Goal: Task Accomplishment & Management: Use online tool/utility

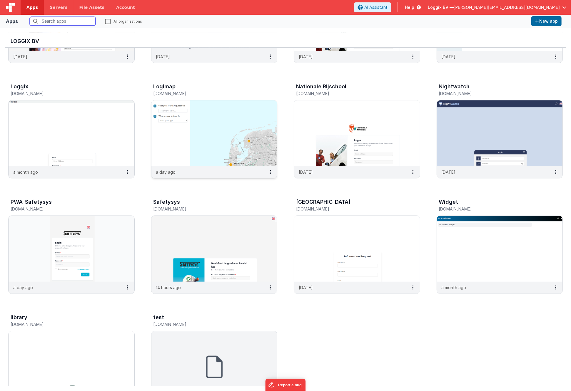
scroll to position [126, 0]
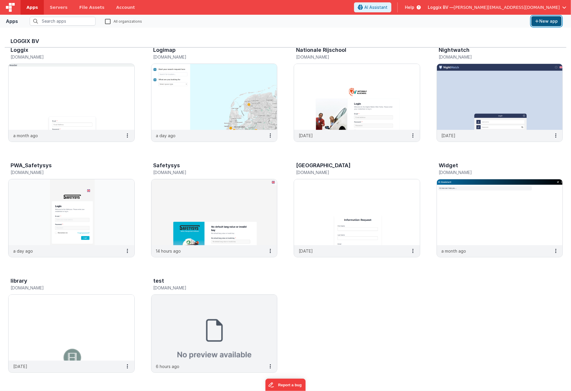
click at [527, 21] on button "New app" at bounding box center [547, 21] width 30 height 10
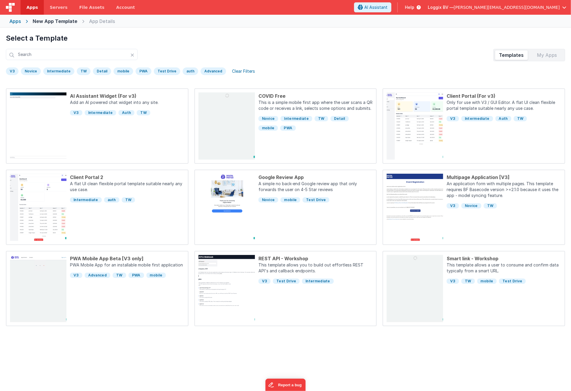
drag, startPoint x: 552, startPoint y: 49, endPoint x: 549, endPoint y: 52, distance: 3.7
click at [527, 49] on div "Templates My Apps" at bounding box center [530, 55] width 72 height 12
click at [527, 53] on div "My Apps" at bounding box center [547, 54] width 33 height 9
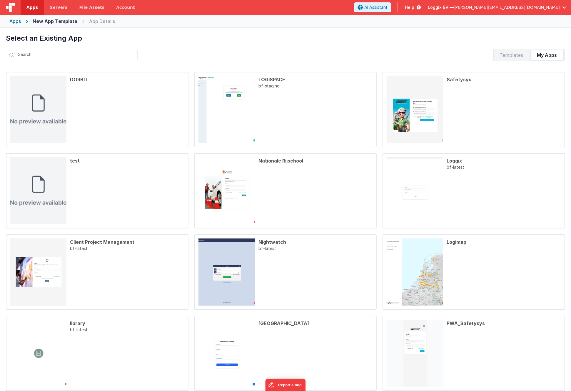
click at [519, 54] on div "Templates" at bounding box center [511, 54] width 33 height 9
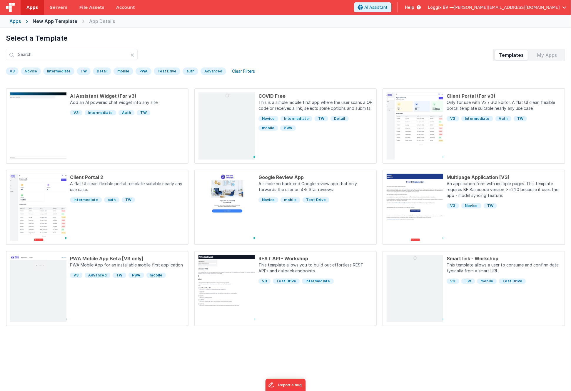
click at [240, 72] on div "Clear Filters" at bounding box center [244, 71] width 30 height 8
click at [29, 72] on div "Novice" at bounding box center [31, 71] width 20 height 8
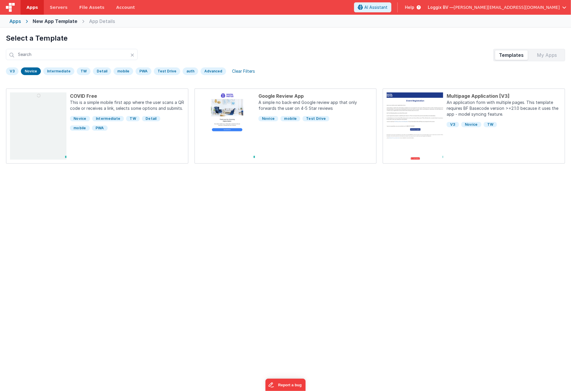
click at [237, 70] on div "Clear Filters" at bounding box center [244, 71] width 30 height 8
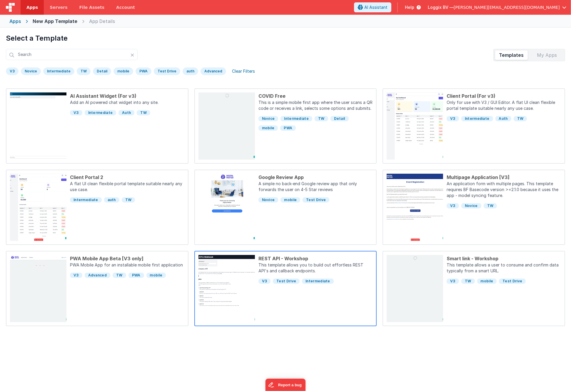
click at [340, 293] on div "REST API - Workshop This template allows you to build out effortless REST API's…" at bounding box center [314, 288] width 118 height 67
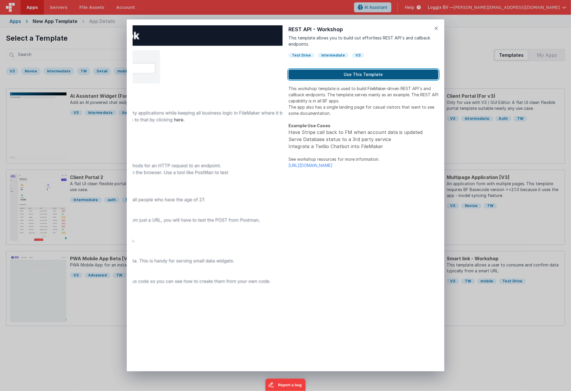
click at [344, 75] on button "Use This Template" at bounding box center [364, 74] width 150 height 10
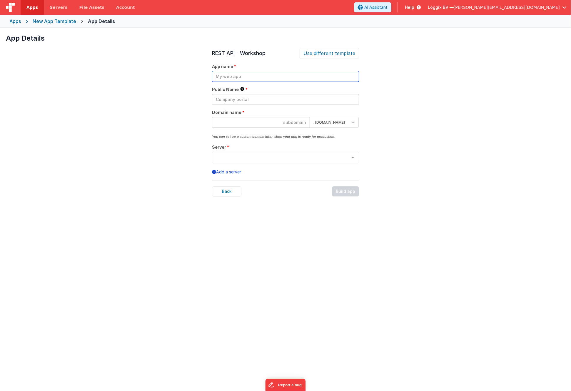
click at [258, 79] on input "text" at bounding box center [285, 76] width 147 height 11
type input "Vitalize"
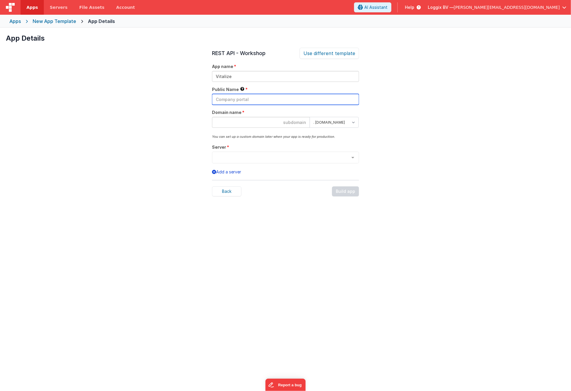
click at [247, 102] on input "text" at bounding box center [285, 99] width 147 height 11
click at [222, 100] on input "Vitzlize" at bounding box center [285, 99] width 147 height 11
type input "Vitalize"
click at [266, 125] on input at bounding box center [261, 122] width 98 height 11
type input "vitalize"
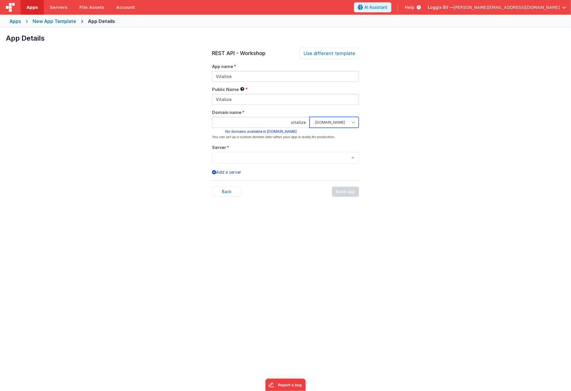
click at [336, 122] on select ". [DOMAIN_NAME] . [DOMAIN_NAME]" at bounding box center [334, 122] width 49 height 11
select select "[DOMAIN_NAME]"
click at [310, 117] on select ". [DOMAIN_NAME] . [DOMAIN_NAME]" at bounding box center [334, 122] width 49 height 11
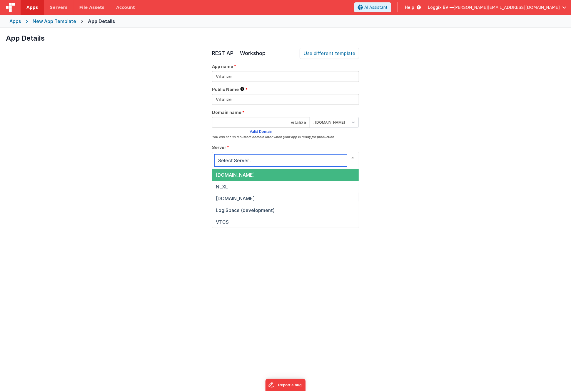
click at [307, 174] on span "[DOMAIN_NAME]" at bounding box center [285, 175] width 146 height 12
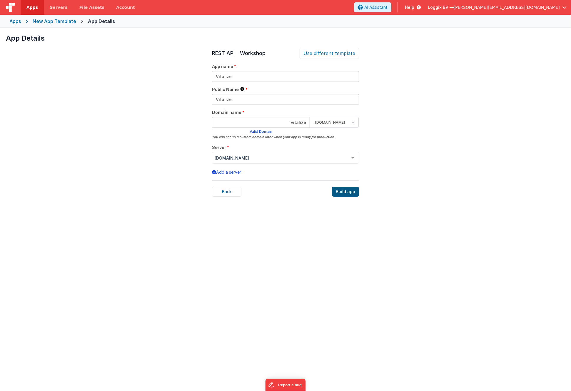
click at [346, 190] on div "Build app" at bounding box center [345, 191] width 27 height 10
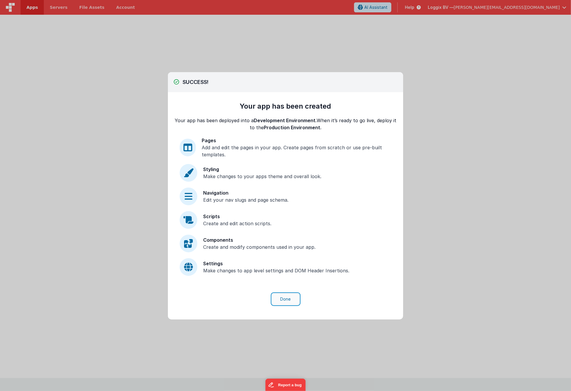
click at [286, 300] on button "Done" at bounding box center [285, 298] width 27 height 11
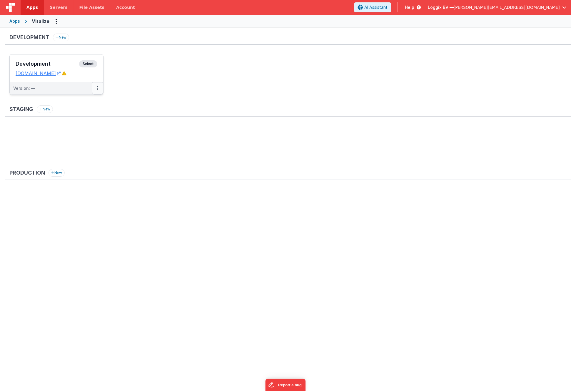
click at [97, 88] on icon at bounding box center [97, 88] width 1 height 0
click at [84, 102] on link "Edit" at bounding box center [77, 101] width 52 height 11
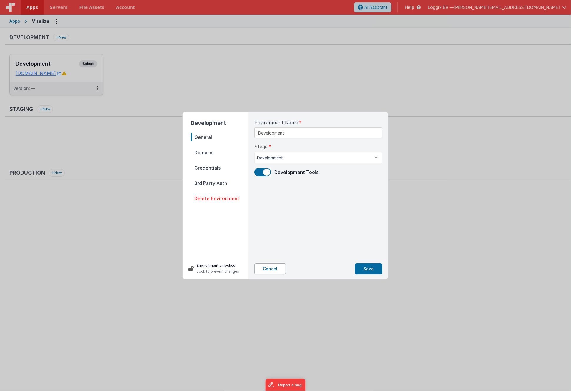
click at [276, 271] on button "Cancel" at bounding box center [269, 268] width 31 height 11
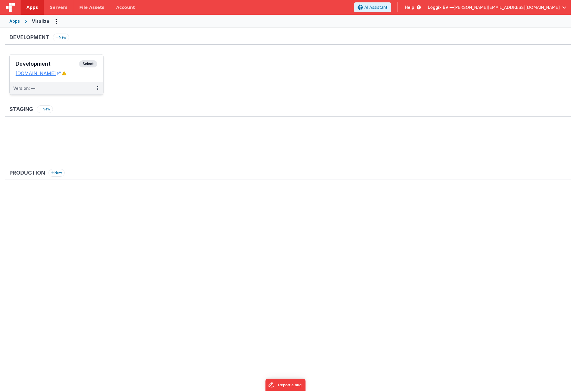
click at [414, 7] on span "Help" at bounding box center [409, 7] width 9 height 6
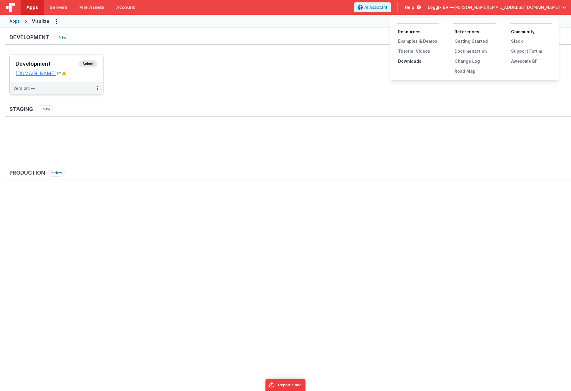
click at [415, 60] on div "Downloads" at bounding box center [418, 61] width 41 height 6
